Goal: Check status: Check status

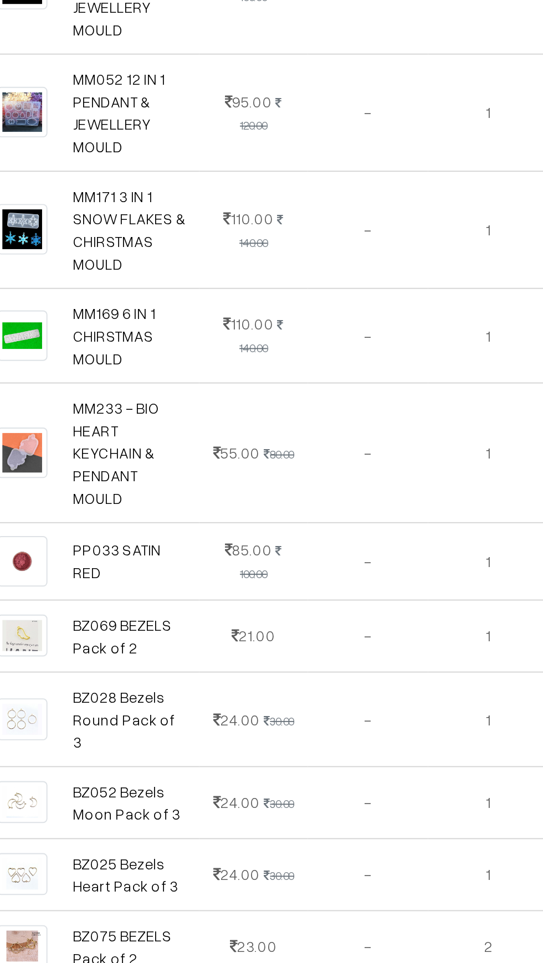
scroll to position [56, 0]
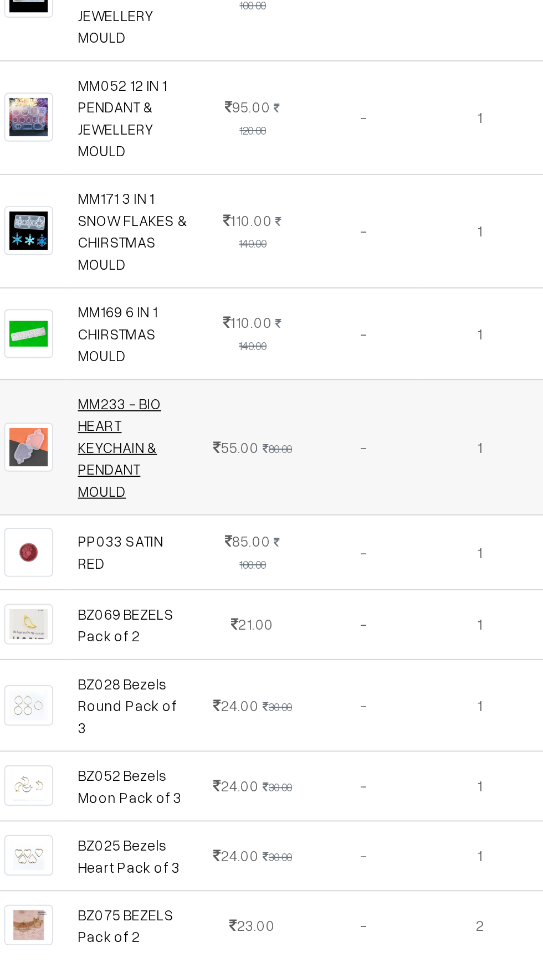
click at [242, 666] on link "MM233 - BIO HEART KEYCHAIN & PENDANT MOULD" at bounding box center [235, 694] width 44 height 56
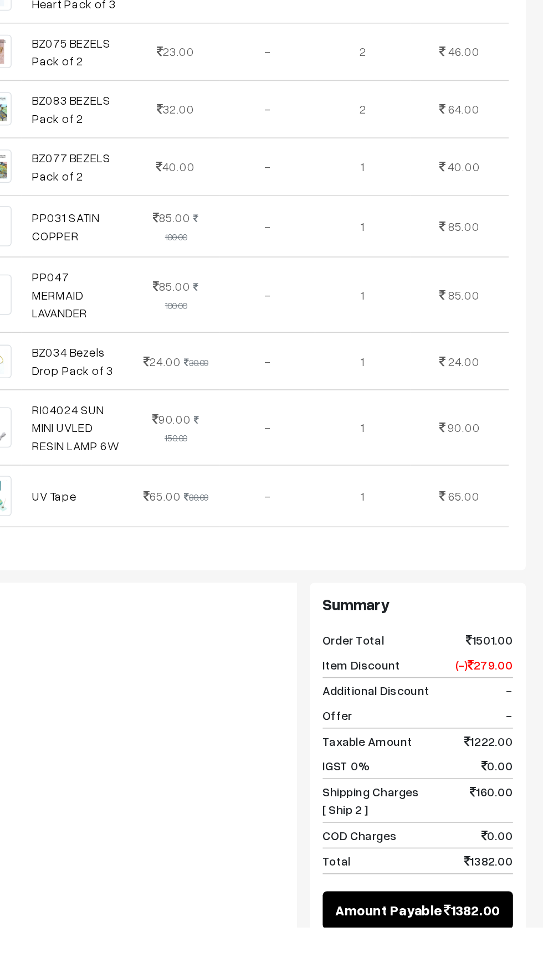
scroll to position [608, 0]
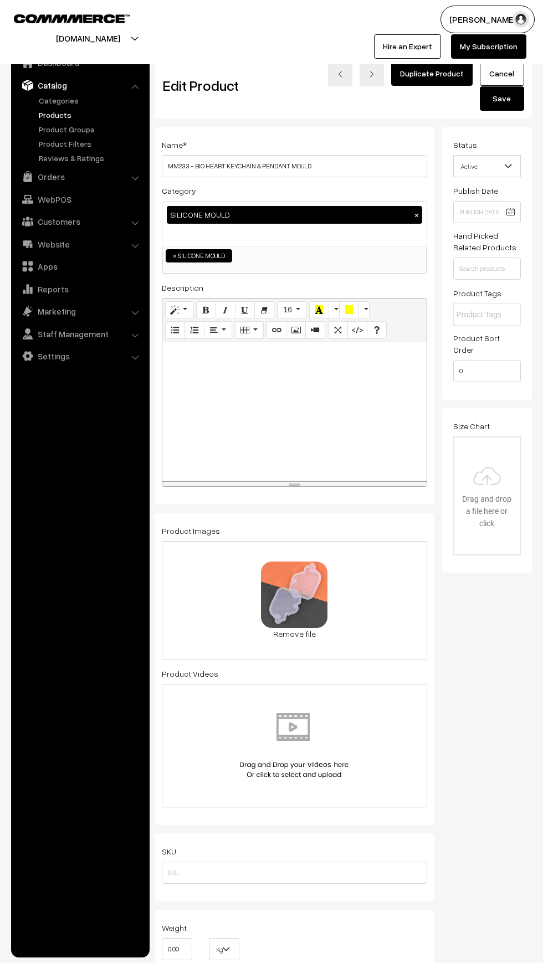
scroll to position [0, 8]
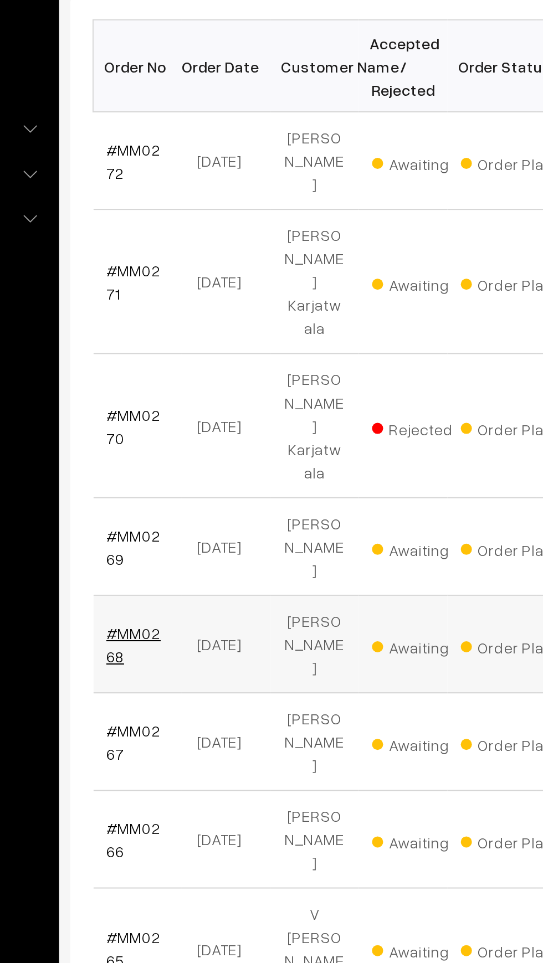
click at [175, 531] on link "#MM0268" at bounding box center [186, 541] width 27 height 21
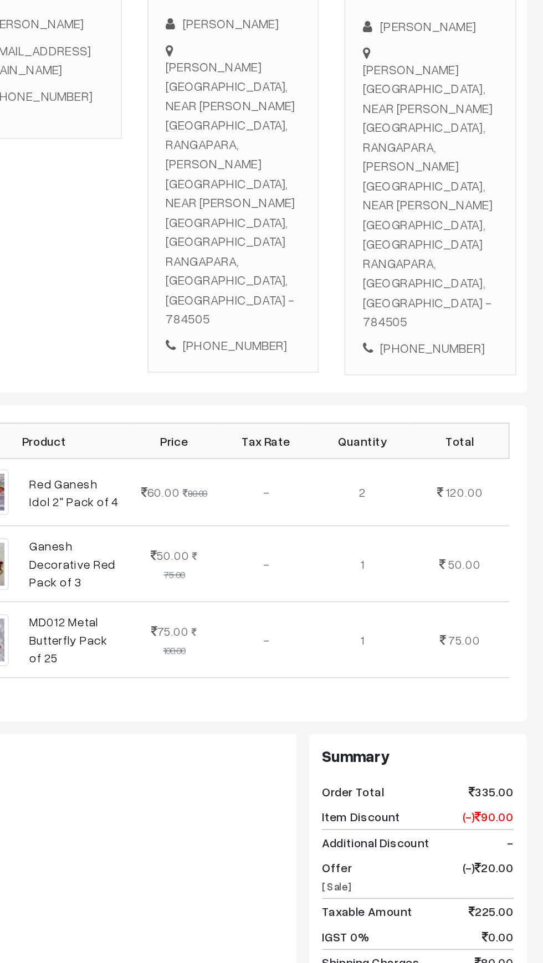
scroll to position [11, 0]
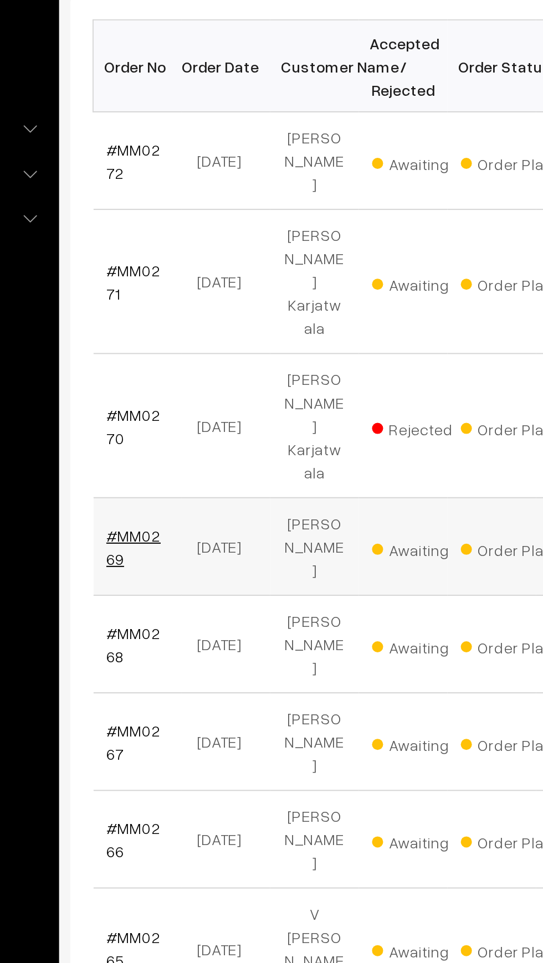
click at [190, 482] on link "#MM0269" at bounding box center [186, 492] width 27 height 21
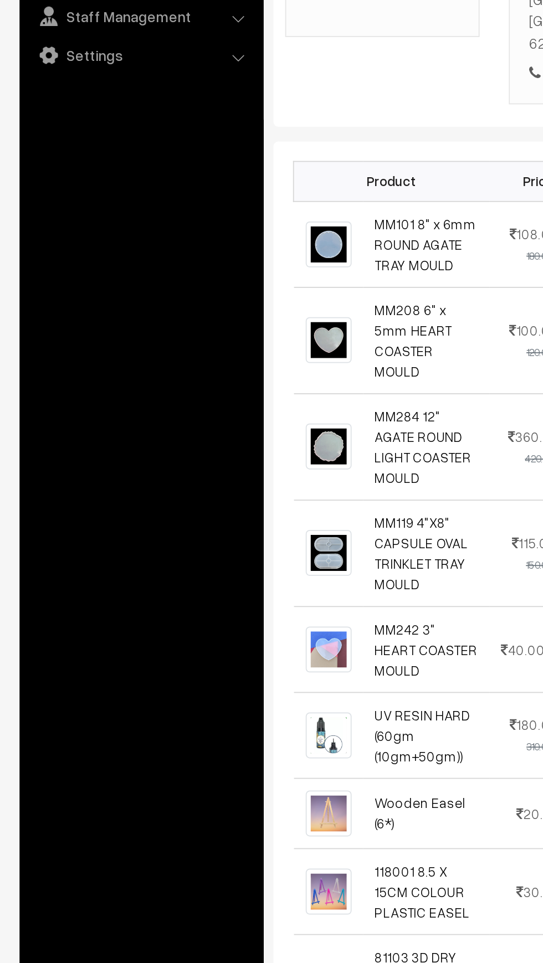
scroll to position [11, 0]
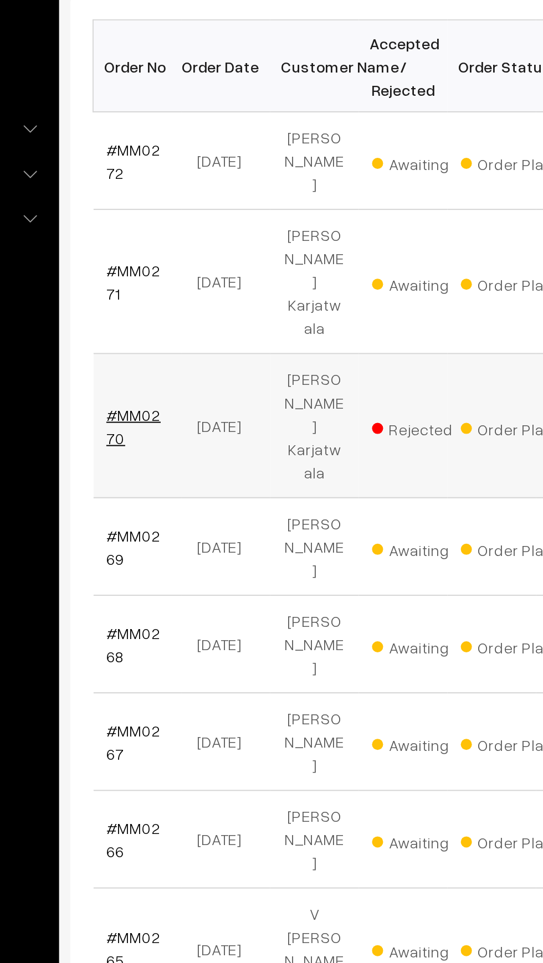
click at [190, 422] on link "#MM0270" at bounding box center [186, 432] width 27 height 21
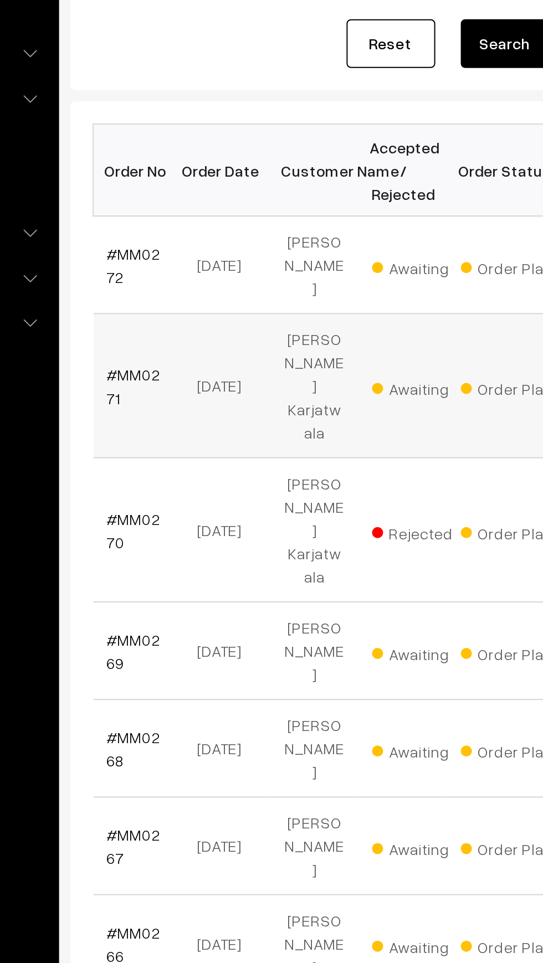
click at [182, 354] on td "#MM0271" at bounding box center [189, 361] width 44 height 72
click at [191, 350] on link "#MM0271" at bounding box center [186, 360] width 27 height 21
